Goal: Task Accomplishment & Management: Manage account settings

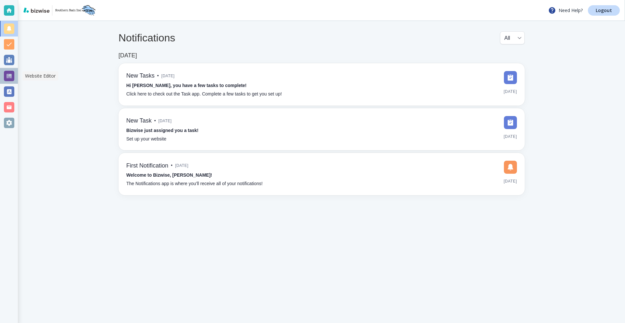
click at [9, 76] on div at bounding box center [9, 76] width 10 height 10
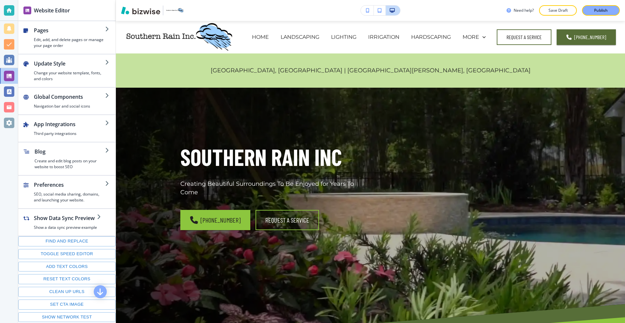
click at [369, 13] on button "button" at bounding box center [367, 11] width 13 height 10
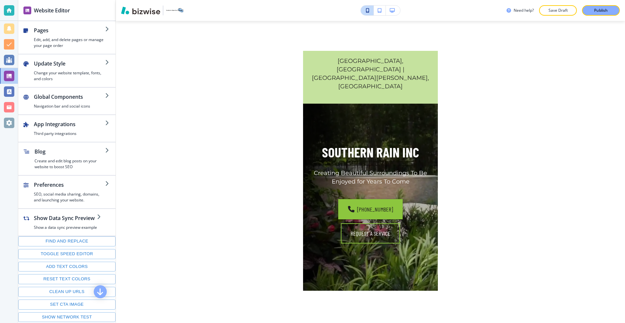
scroll to position [33, 0]
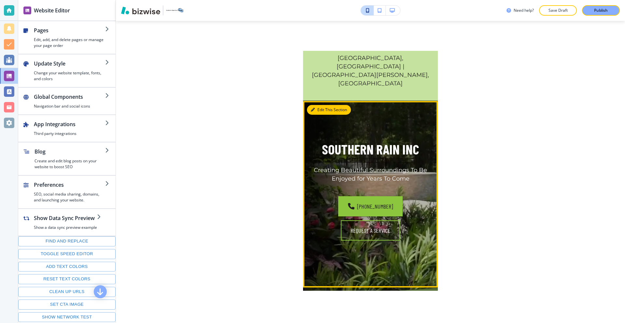
click at [317, 105] on button "Edit This Section" at bounding box center [329, 110] width 44 height 10
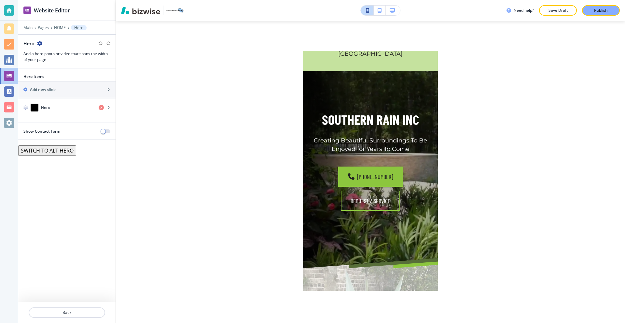
scroll to position [66, 0]
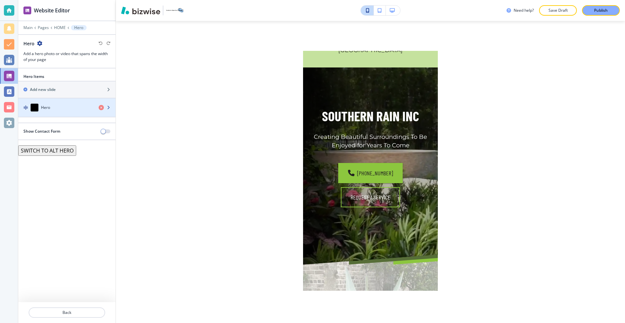
click at [72, 111] on div "button" at bounding box center [66, 113] width 97 height 5
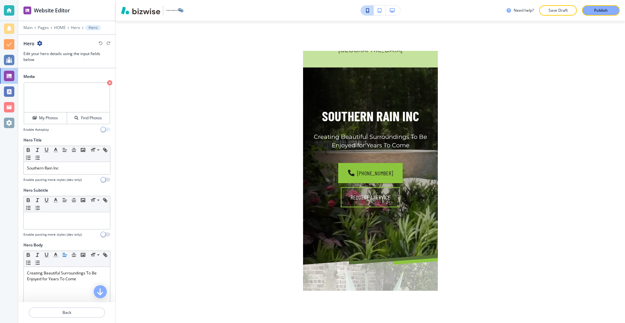
click at [101, 130] on span "button" at bounding box center [103, 129] width 5 height 5
click at [594, 12] on div "Publish" at bounding box center [601, 10] width 21 height 6
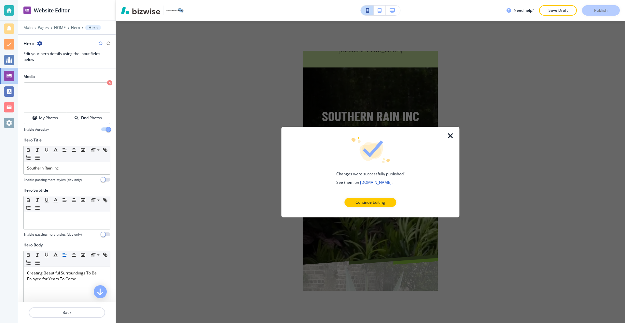
click at [455, 137] on div at bounding box center [454, 171] width 10 height 91
click at [453, 137] on icon "button" at bounding box center [451, 136] width 8 height 8
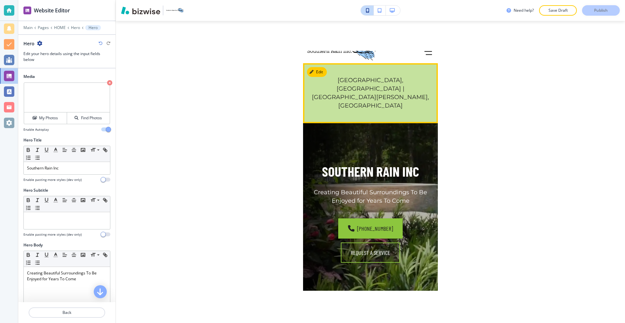
scroll to position [1, 0]
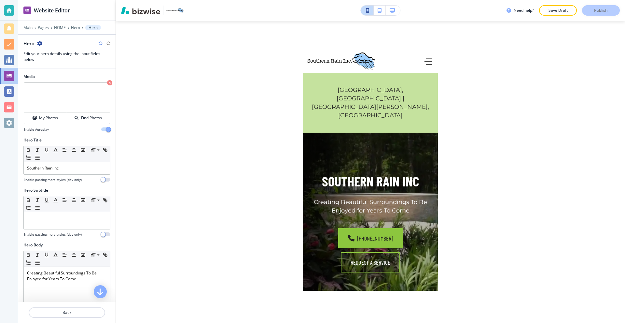
click at [395, 9] on icon "button" at bounding box center [392, 10] width 5 height 5
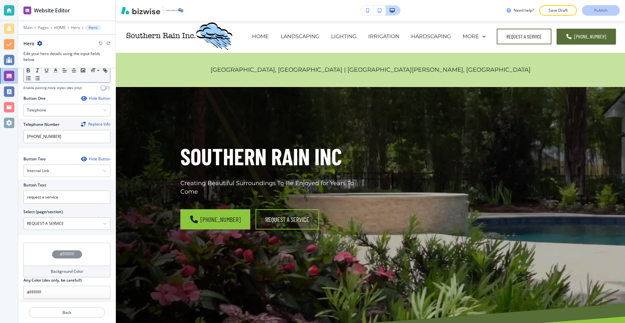
scroll to position [271, 0]
click at [377, 8] on button "button" at bounding box center [380, 11] width 12 height 10
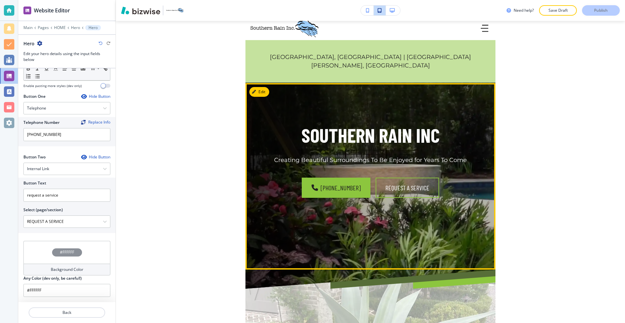
scroll to position [0, 0]
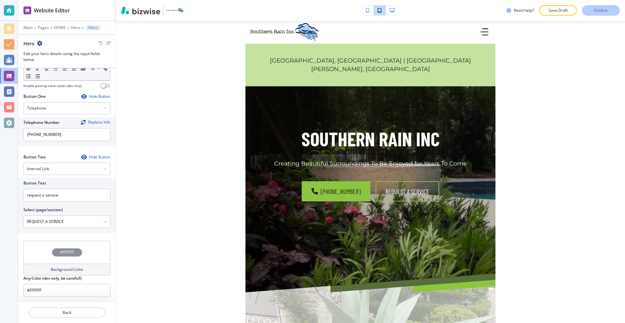
click at [368, 8] on icon "button" at bounding box center [368, 10] width 4 height 5
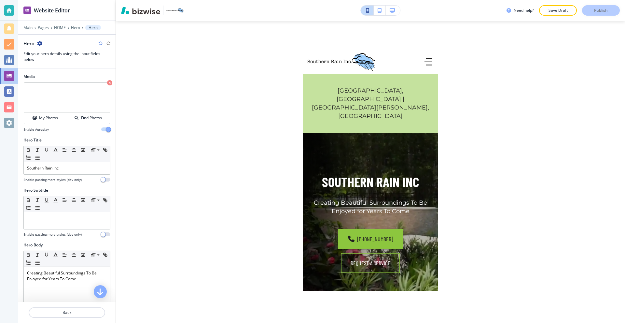
click at [57, 104] on video at bounding box center [67, 98] width 86 height 30
click at [45, 121] on h4 "My Photos" at bounding box center [48, 118] width 19 height 6
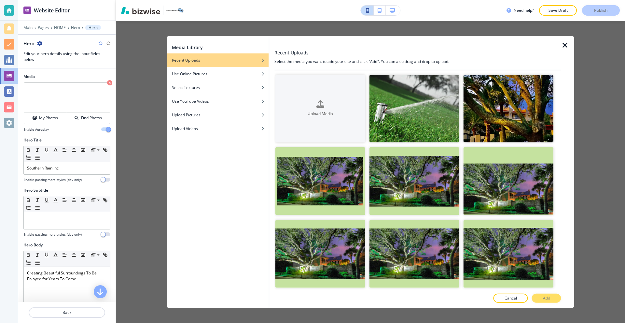
click at [147, 100] on div "Media Library Recent Uploads Use Online Pictures Select Textures Use YouTube Vi…" at bounding box center [370, 172] width 509 height 302
click at [564, 45] on icon "button" at bounding box center [565, 45] width 8 height 8
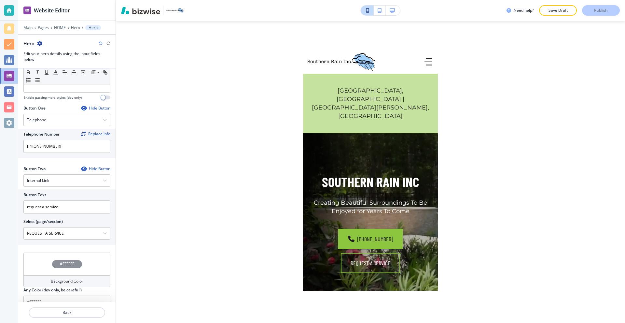
scroll to position [271, 0]
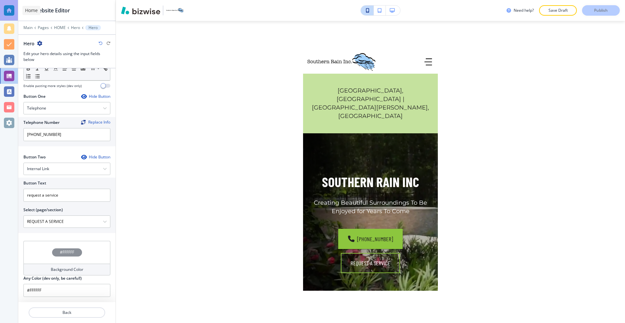
click at [7, 8] on div at bounding box center [9, 10] width 10 height 10
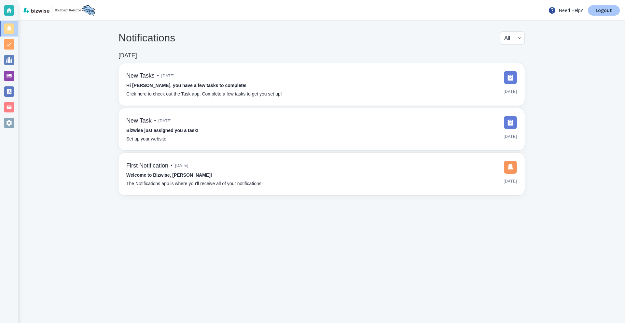
click at [601, 12] on p "Logout" at bounding box center [604, 10] width 16 height 5
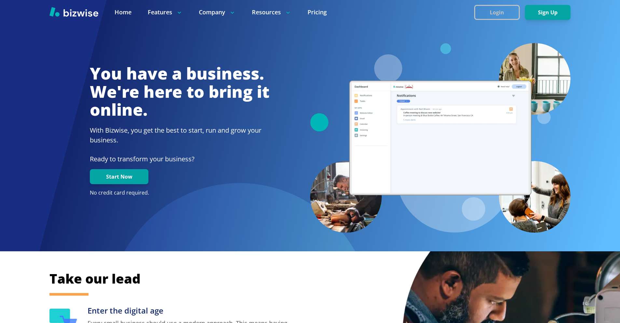
click at [487, 13] on button "Login" at bounding box center [497, 12] width 46 height 15
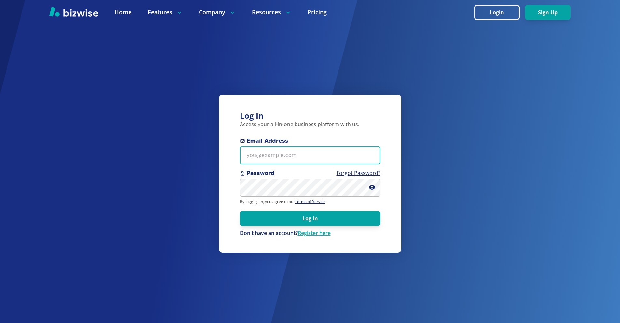
click at [317, 148] on input "Email Address" at bounding box center [310, 155] width 141 height 18
paste input "[EMAIL_ADDRESS][DOMAIN_NAME]"
type input "[EMAIL_ADDRESS][DOMAIN_NAME]"
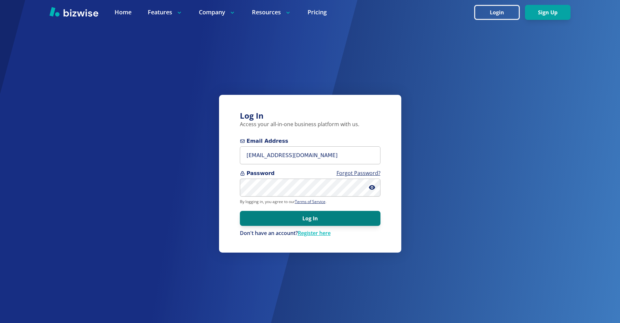
click at [316, 224] on button "Log In" at bounding box center [310, 218] width 141 height 15
